Goal: Find specific page/section: Find specific page/section

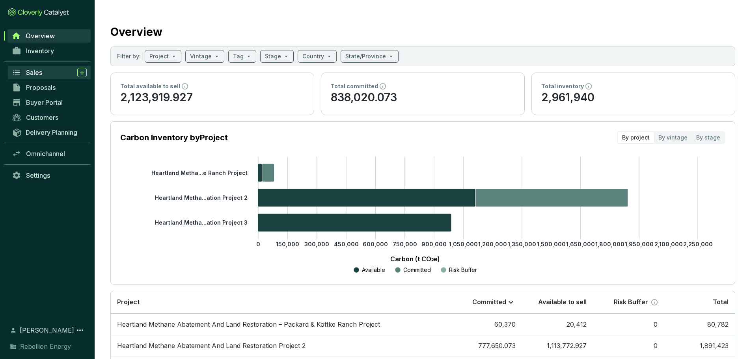
click at [48, 73] on div "Sales" at bounding box center [56, 72] width 61 height 9
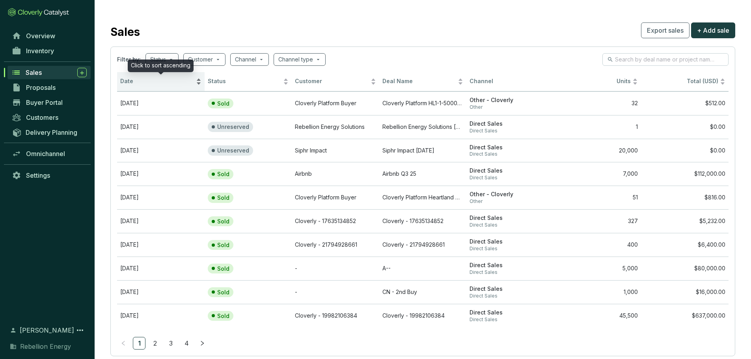
click at [197, 80] on div "Date" at bounding box center [160, 81] width 81 height 9
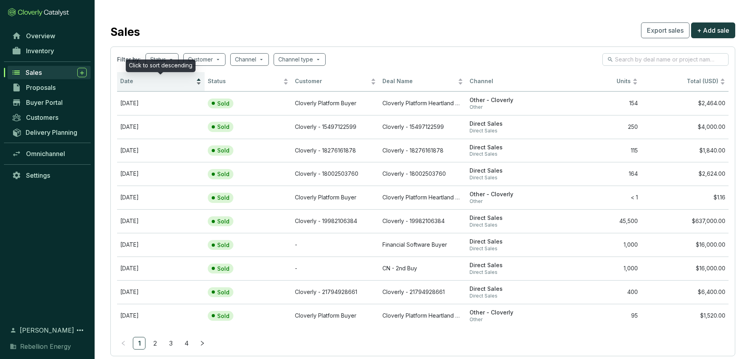
click at [199, 84] on div "Date" at bounding box center [160, 81] width 81 height 9
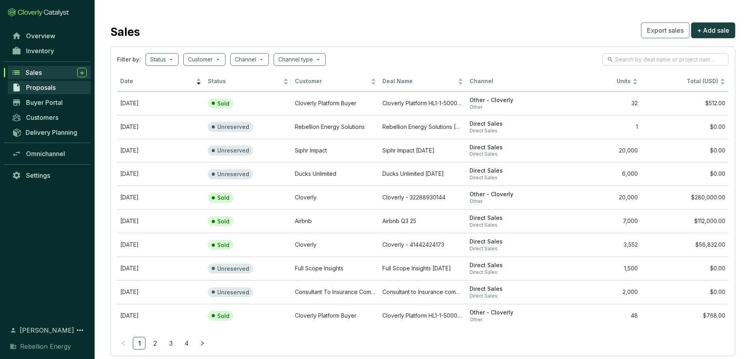
click at [52, 86] on span "Proposals" at bounding box center [41, 88] width 30 height 8
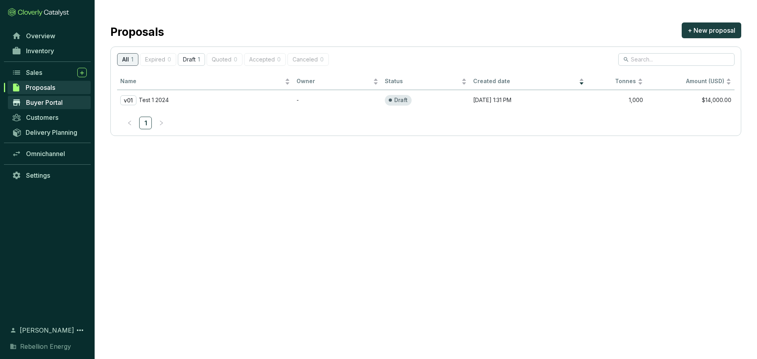
click at [52, 103] on span "Buyer Portal" at bounding box center [44, 103] width 37 height 8
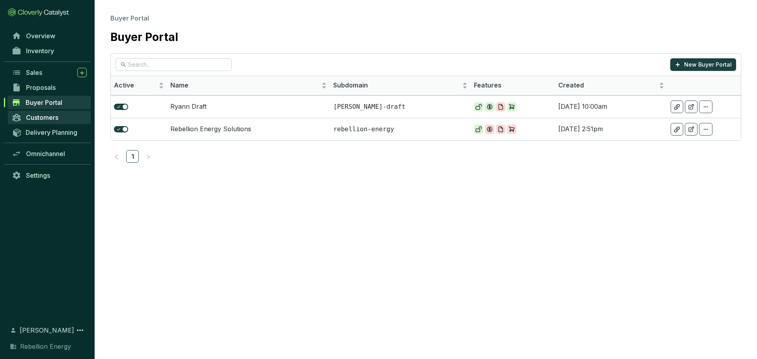
click at [53, 117] on span "Customers" at bounding box center [42, 118] width 32 height 8
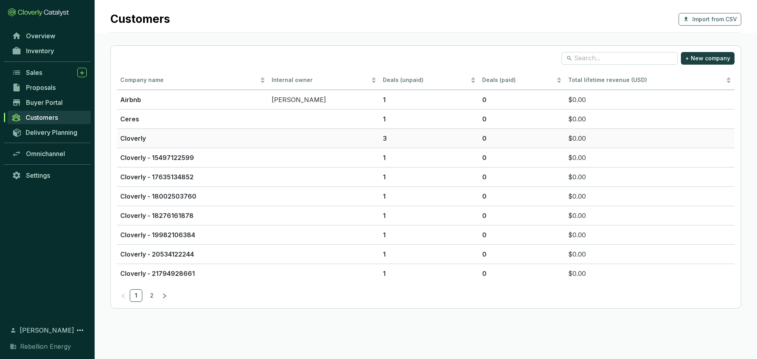
click at [395, 138] on p "3" at bounding box center [429, 138] width 93 height 9
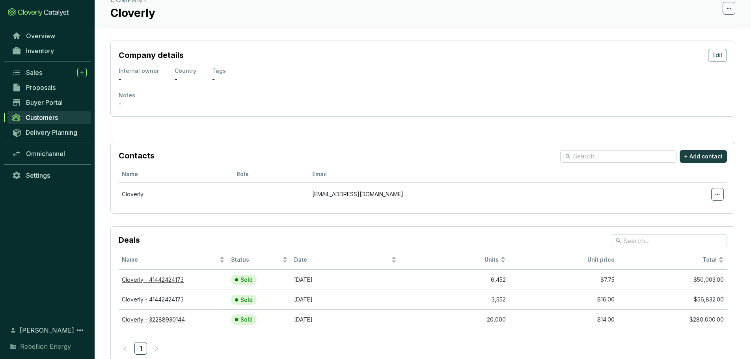
scroll to position [56, 0]
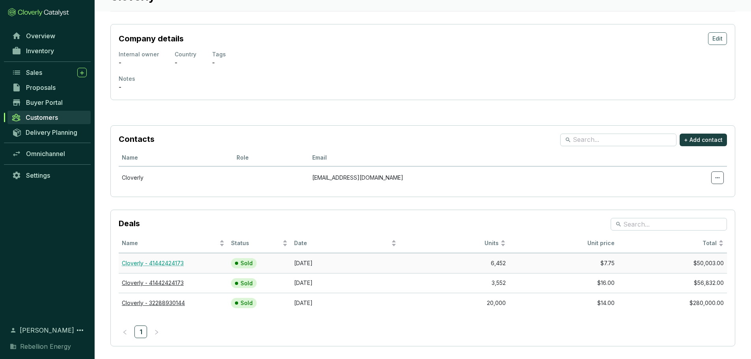
click at [170, 265] on link "Cloverly - 41442424173" at bounding box center [153, 263] width 62 height 7
click at [54, 132] on span "Delivery Planning" at bounding box center [52, 133] width 52 height 8
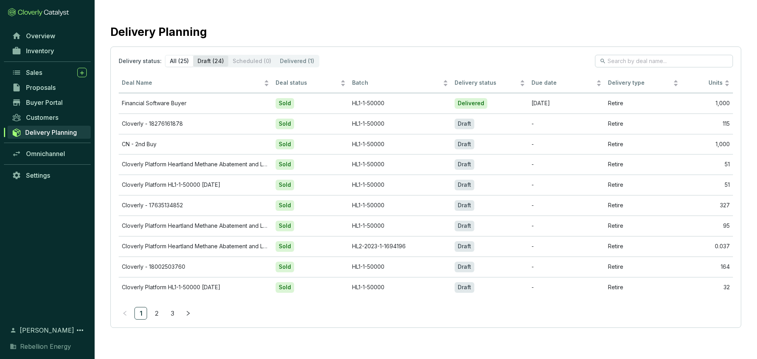
click at [216, 60] on div "Draft (24)" at bounding box center [210, 61] width 35 height 11
click at [193, 56] on input "Draft (24)" at bounding box center [193, 56] width 0 height 0
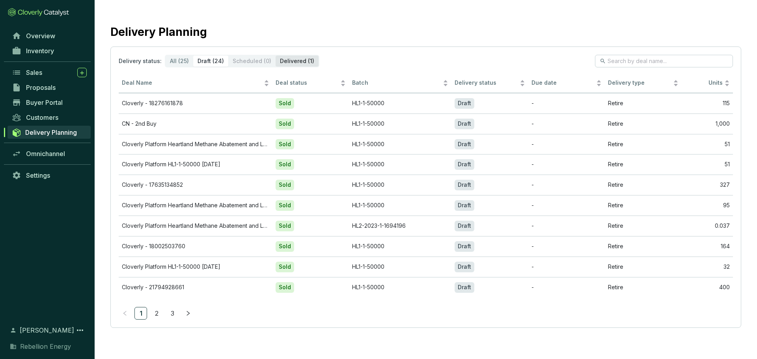
click at [299, 60] on div "Delivered (1)" at bounding box center [297, 61] width 43 height 11
click at [276, 56] on input "Delivered (1)" at bounding box center [276, 56] width 0 height 0
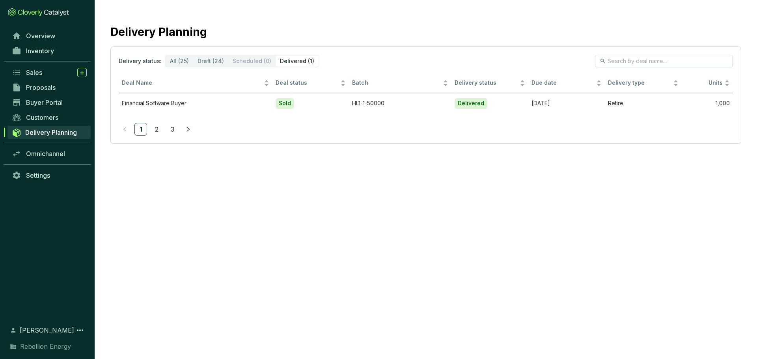
click at [28, 237] on div "Overview Inventory Sales Proposals Buyer Portal Customers Delivery Planning Omn…" at bounding box center [47, 171] width 95 height 287
